Goal: Task Accomplishment & Management: Manage account settings

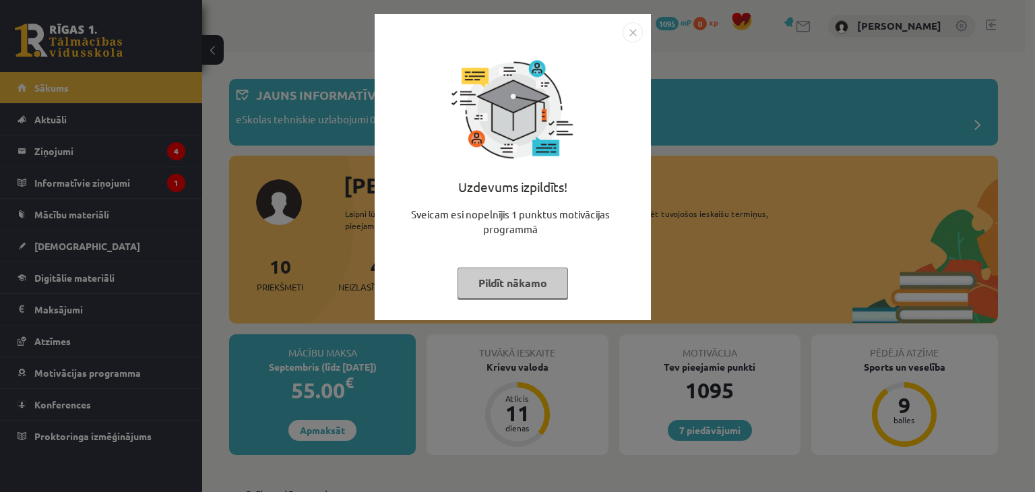
click at [500, 289] on button "Pildīt nākamo" at bounding box center [512, 282] width 110 height 31
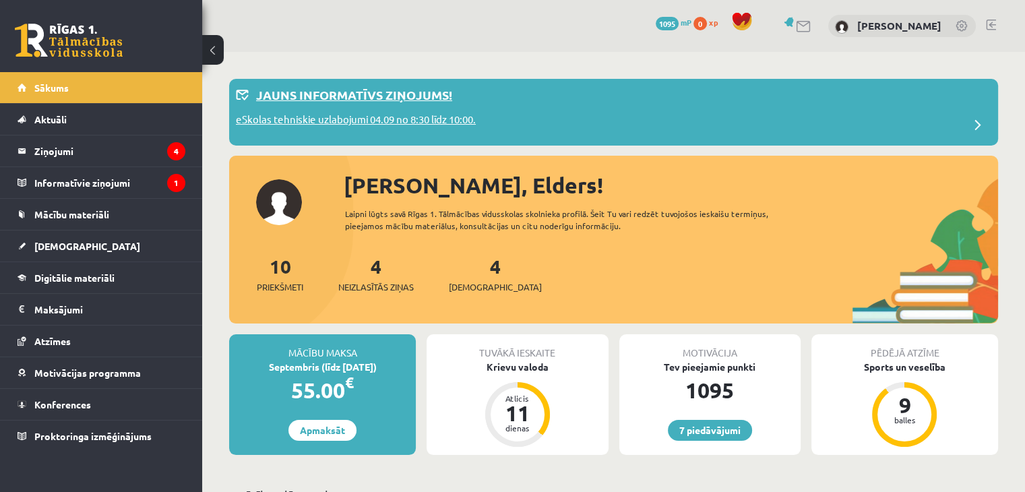
drag, startPoint x: 412, startPoint y: 121, endPoint x: 431, endPoint y: 132, distance: 22.1
click at [412, 121] on p "eSkolas tehniskie uzlabojumi 04.09 no 8:30 līdz 10:00." at bounding box center [356, 121] width 240 height 19
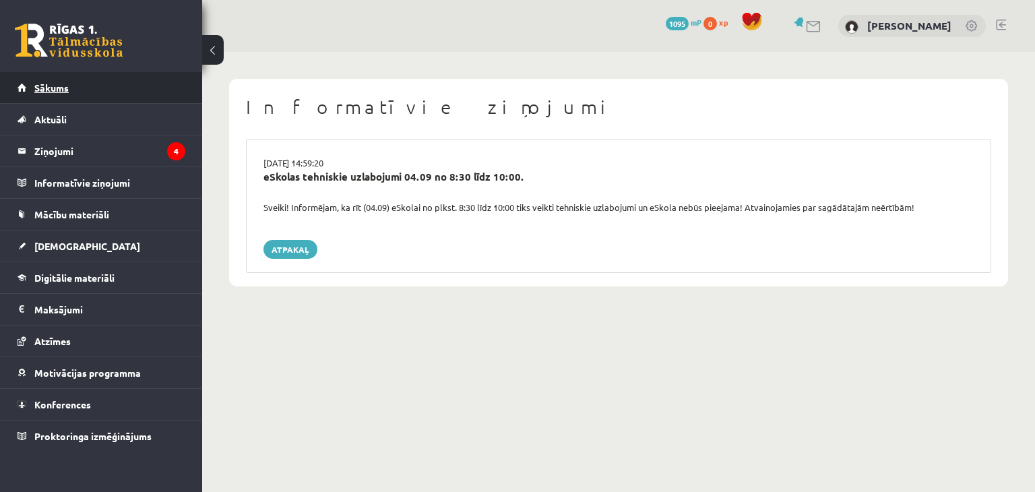
click at [64, 91] on span "Sākums" at bounding box center [51, 88] width 34 height 12
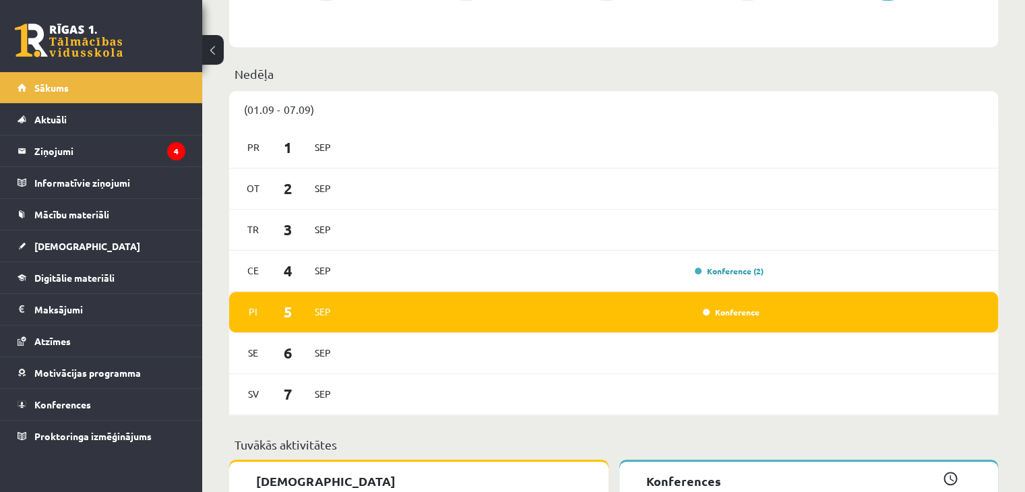
scroll to position [674, 0]
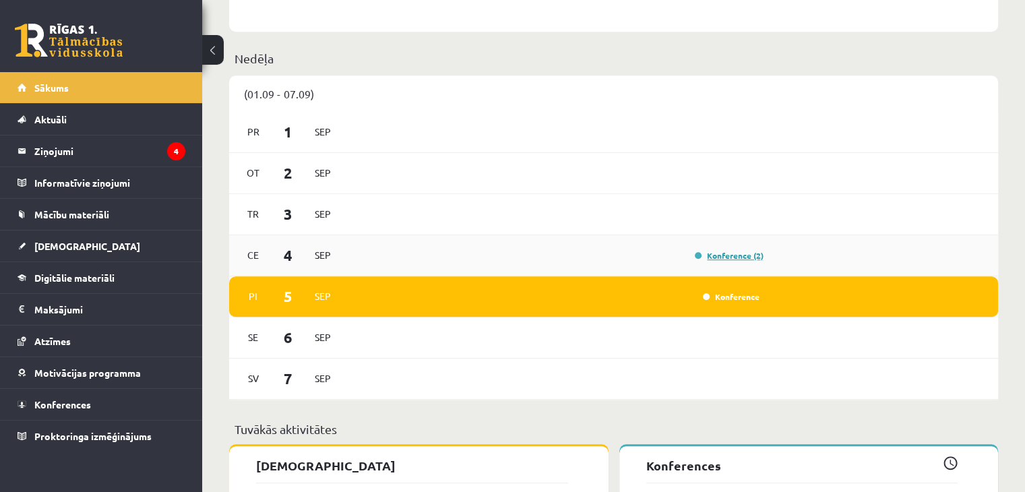
click at [733, 258] on link "Konference (2)" at bounding box center [729, 255] width 69 height 11
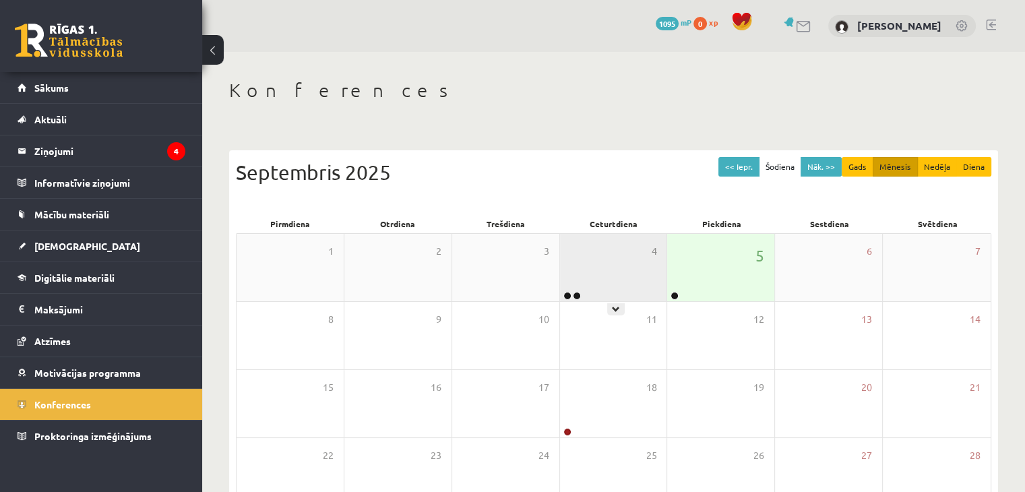
click at [623, 278] on div "4" at bounding box center [613, 267] width 107 height 67
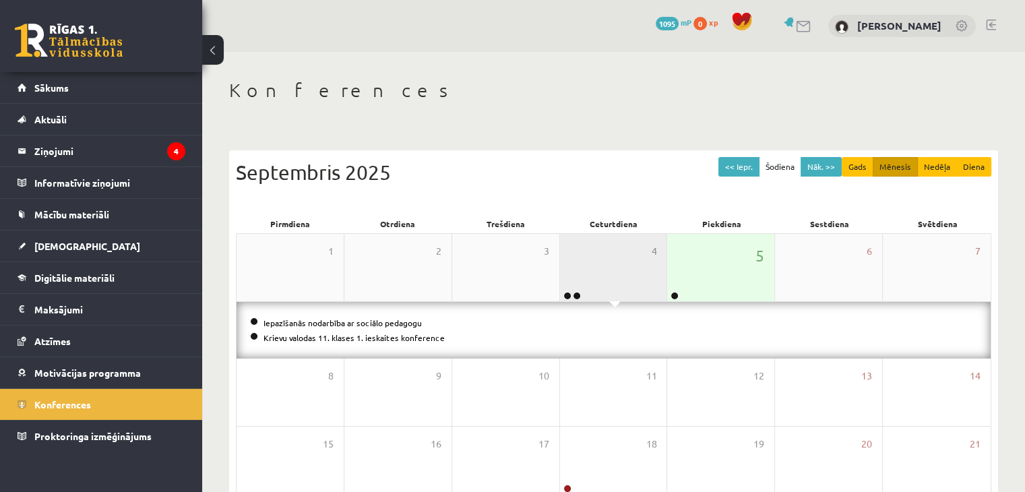
click at [616, 272] on div "4" at bounding box center [613, 267] width 107 height 67
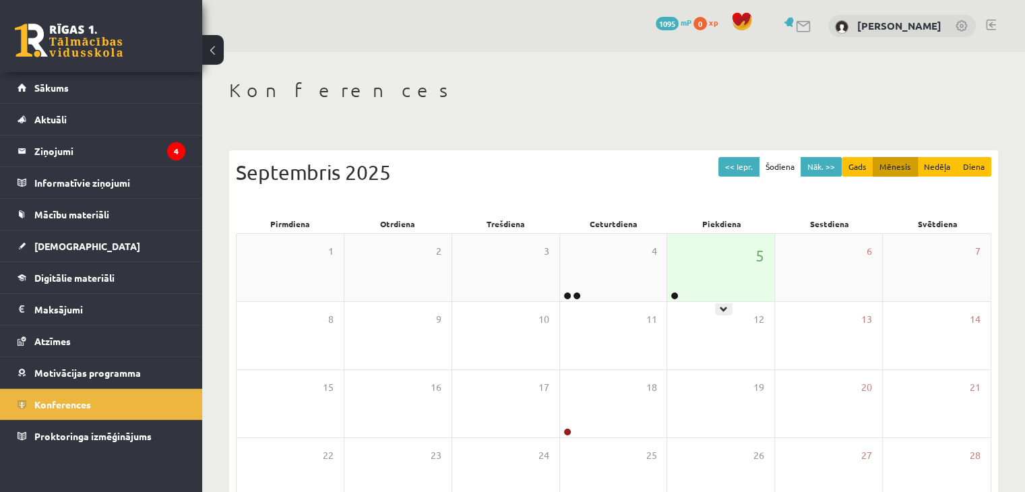
click at [695, 270] on div "5" at bounding box center [720, 267] width 107 height 67
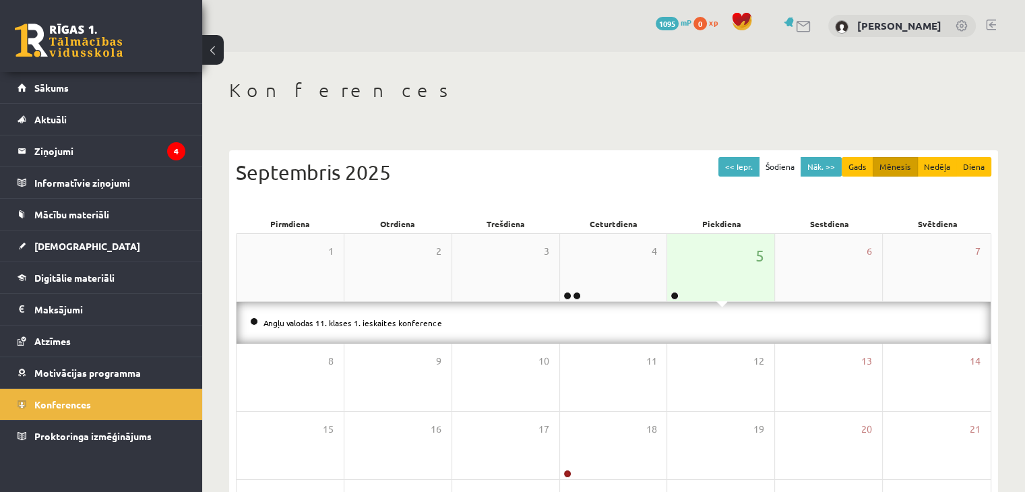
click at [695, 270] on div "5" at bounding box center [720, 267] width 107 height 67
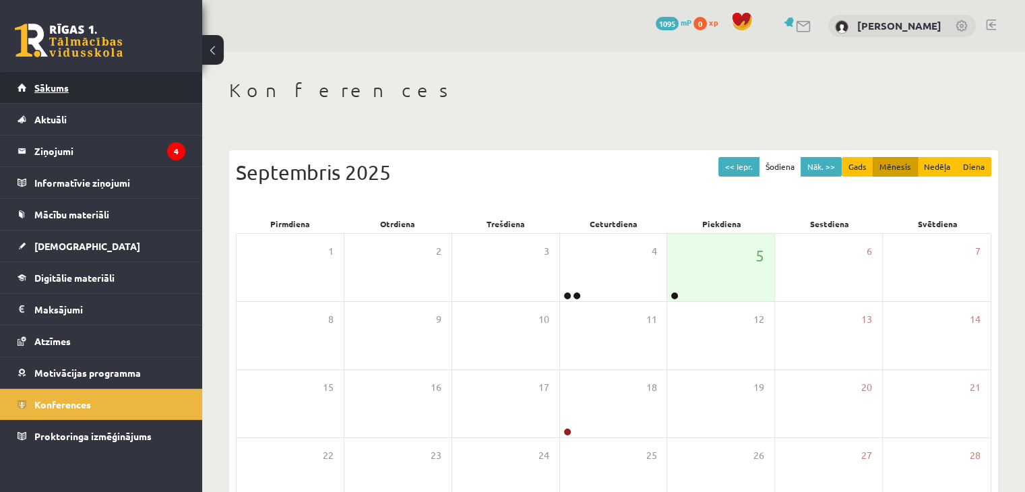
click at [87, 90] on link "Sākums" at bounding box center [102, 87] width 168 height 31
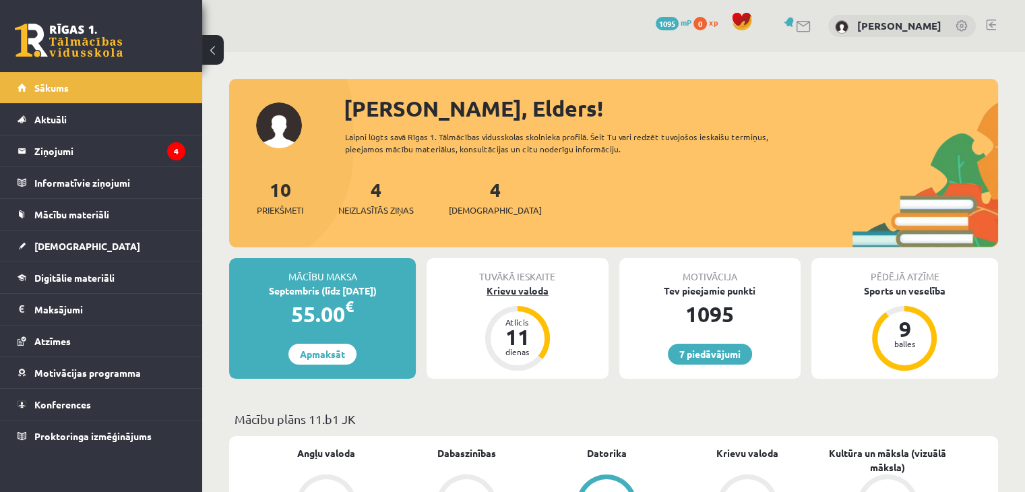
click at [542, 287] on div "Krievu valoda" at bounding box center [517, 291] width 181 height 14
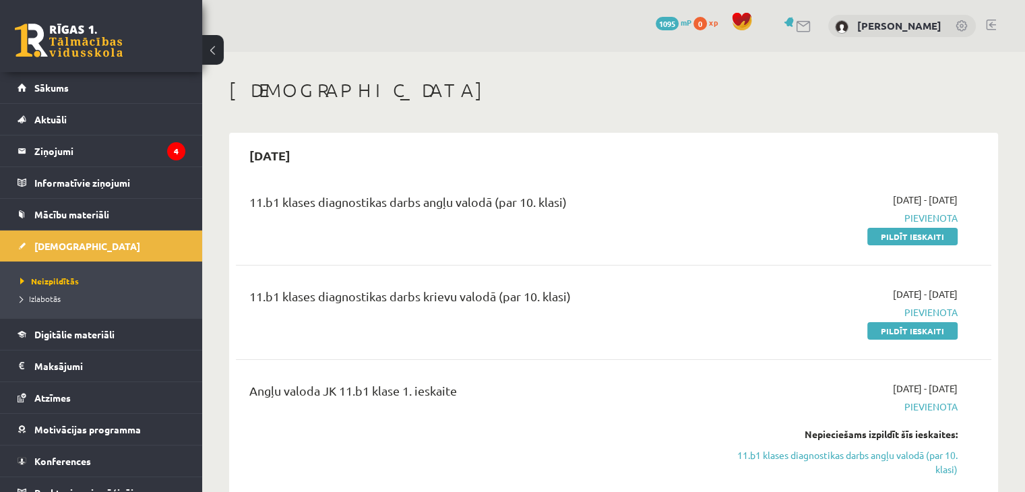
click at [40, 71] on div "0 Dāvanas 1095 mP 0 xp" at bounding box center [101, 36] width 202 height 72
click at [43, 75] on link "Sākums" at bounding box center [102, 87] width 168 height 31
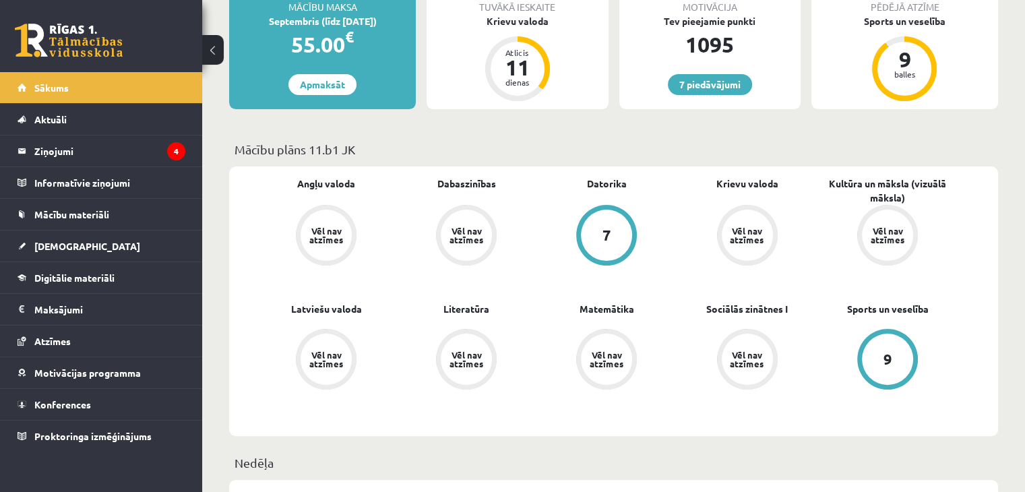
scroll to position [67, 0]
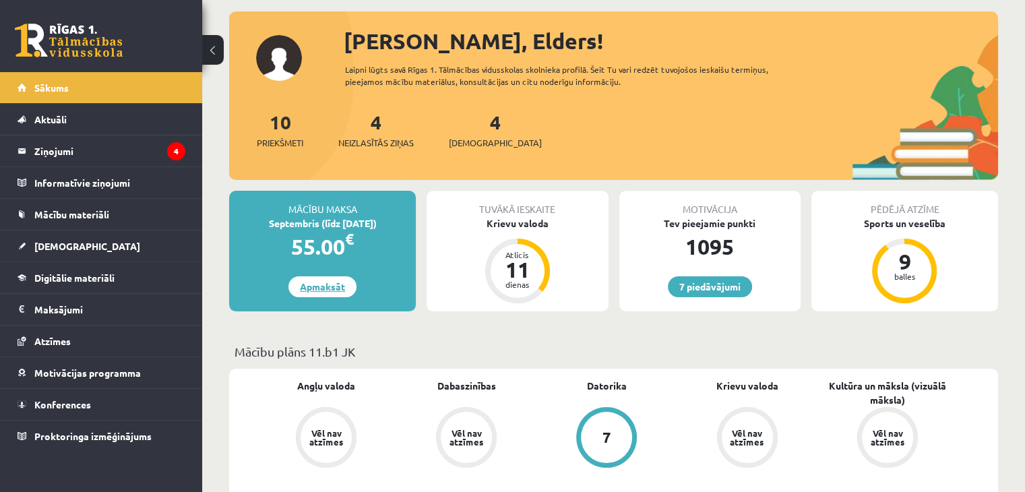
click at [322, 280] on link "Apmaksāt" at bounding box center [322, 286] width 68 height 21
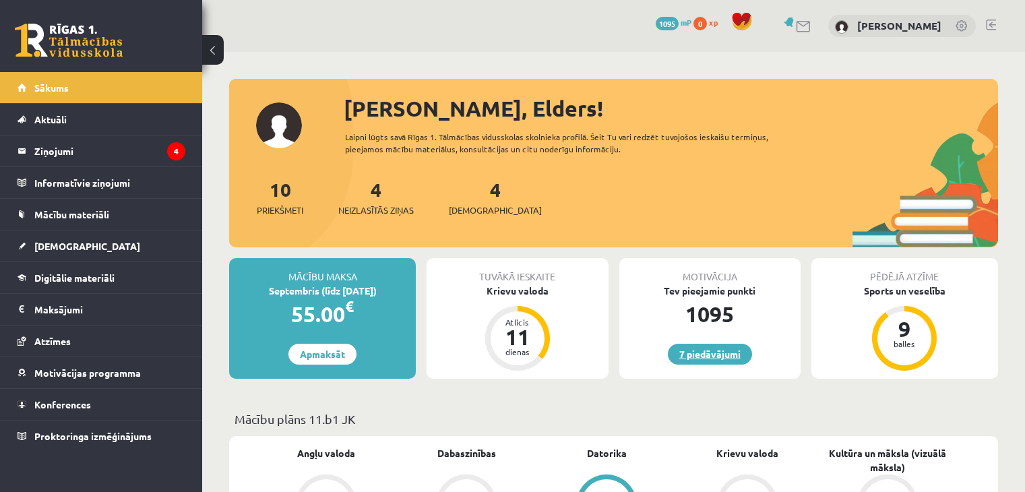
scroll to position [67, 0]
